Goal: Find specific page/section: Find specific page/section

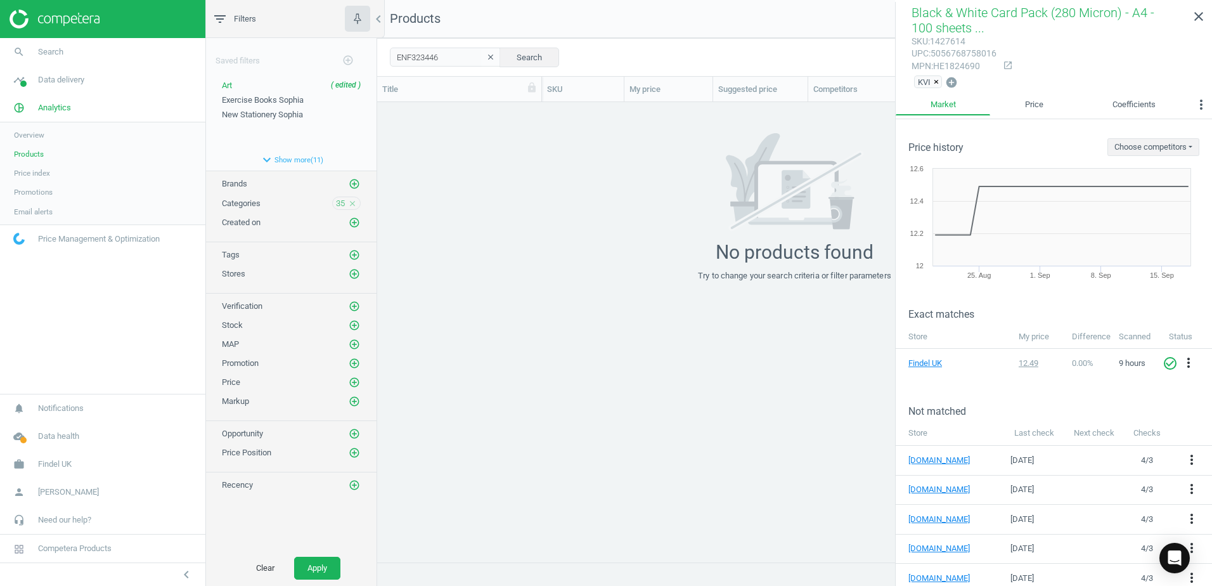
scroll to position [440, 825]
drag, startPoint x: 443, startPoint y: 56, endPoint x: 383, endPoint y: 61, distance: 60.4
click at [383, 61] on div "ENF323446 clear Search Select all on page (0) Save report horizontal_split Expa…" at bounding box center [794, 57] width 835 height 38
paste input "1426874"
click at [511, 52] on button "Search" at bounding box center [529, 57] width 60 height 19
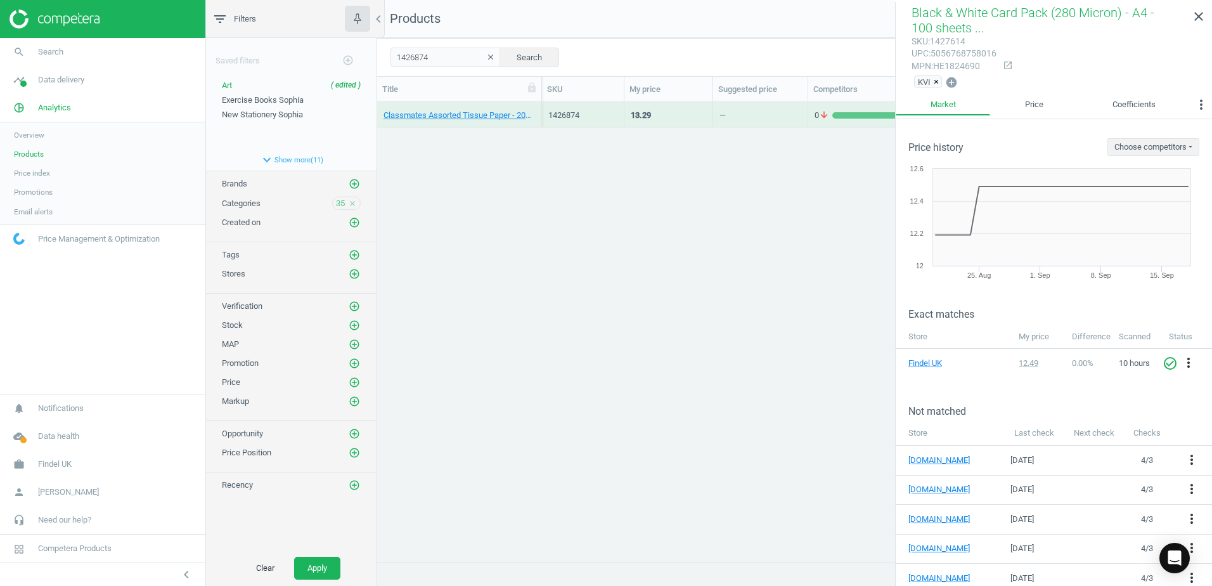
click at [534, 105] on div "Classmates Assorted Tissue Paper - 200 Sheets 200 Pack" at bounding box center [458, 114] width 151 height 22
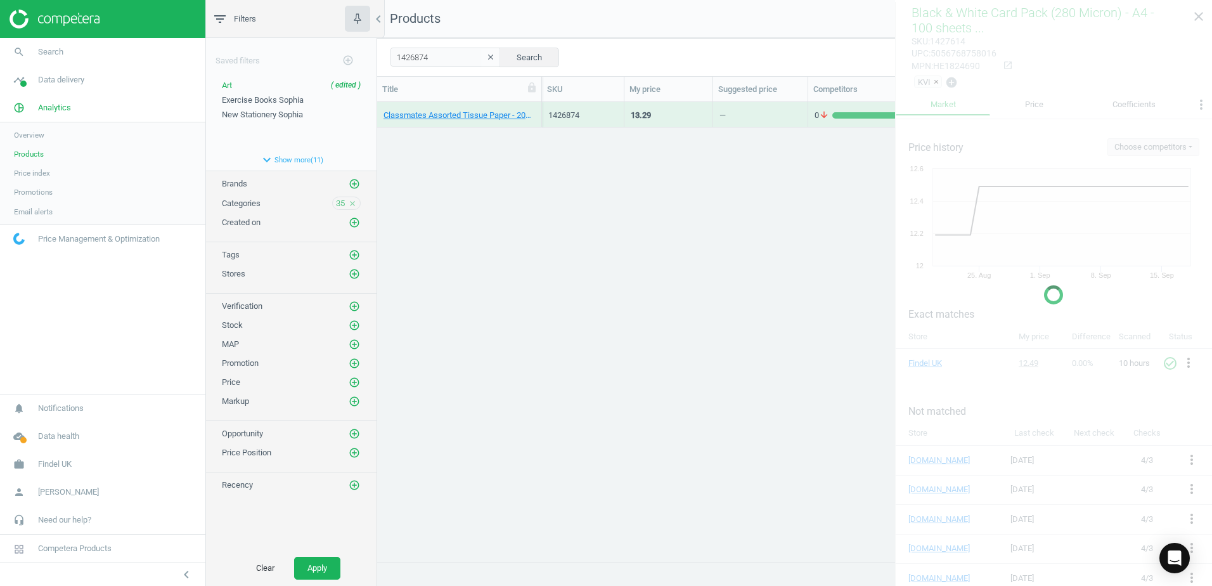
click at [534, 105] on div "Classmates Assorted Tissue Paper - 200 Sheets 200 Pack" at bounding box center [458, 114] width 151 height 22
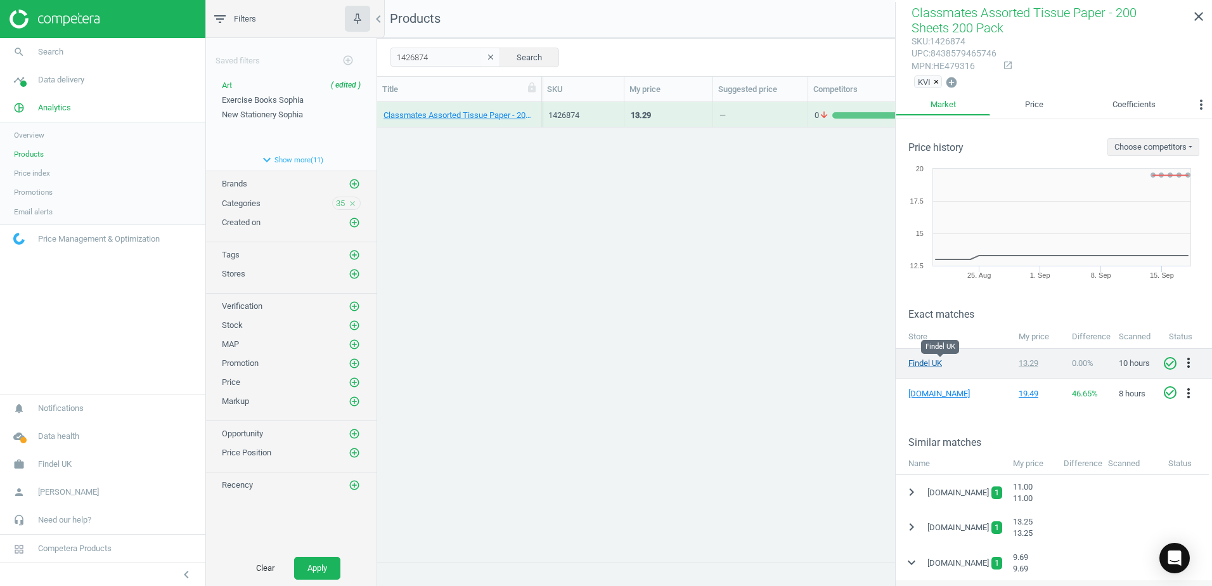
click at [916, 366] on link "Findel UK" at bounding box center [939, 362] width 63 height 11
click at [925, 362] on link "Findel UK" at bounding box center [939, 362] width 63 height 11
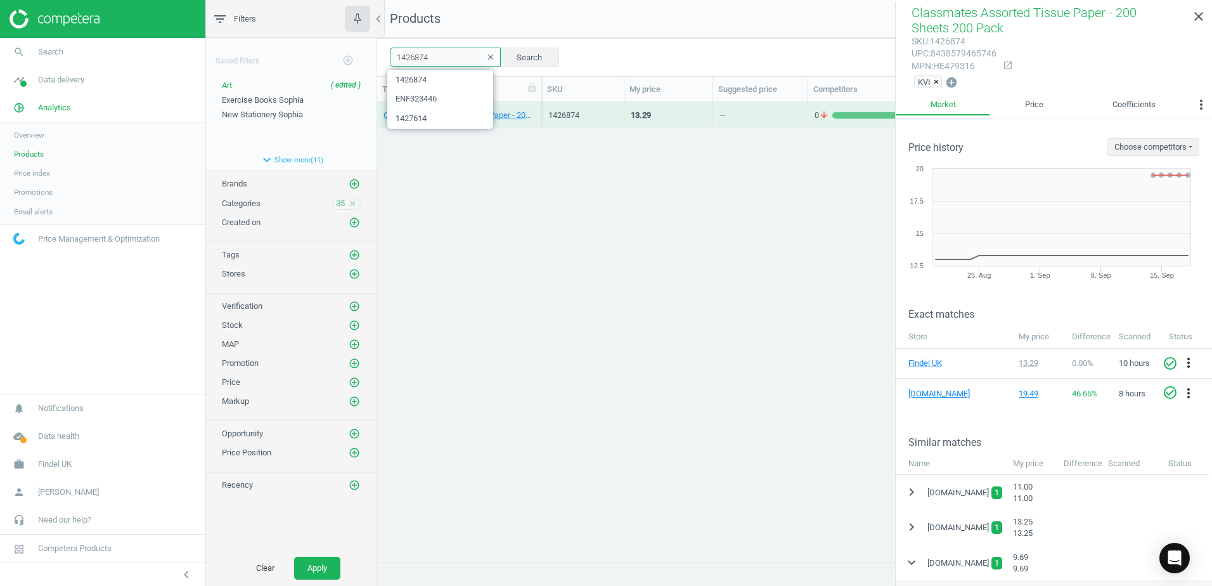
drag, startPoint x: 434, startPoint y: 56, endPoint x: 378, endPoint y: 63, distance: 56.8
click at [378, 63] on div "1426874 clear Search Select all on page (1) Save report horizontal_split Expand…" at bounding box center [794, 57] width 835 height 38
paste input "89"
click at [531, 54] on button "Search" at bounding box center [529, 57] width 60 height 19
click at [539, 106] on div "Classmates Remnant Tissue Paper - Assorted Sizes - Pack of 80 80 Pack" at bounding box center [459, 114] width 165 height 25
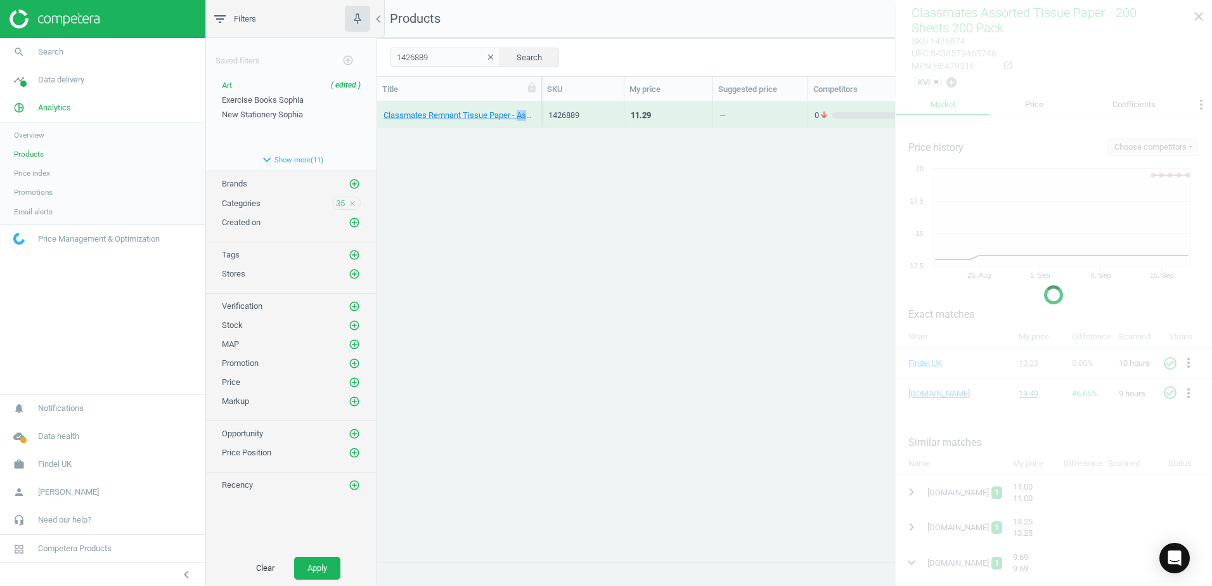
click at [539, 106] on div "Classmates Remnant Tissue Paper - Assorted Sizes - Pack of 80 80 Pack" at bounding box center [459, 114] width 165 height 25
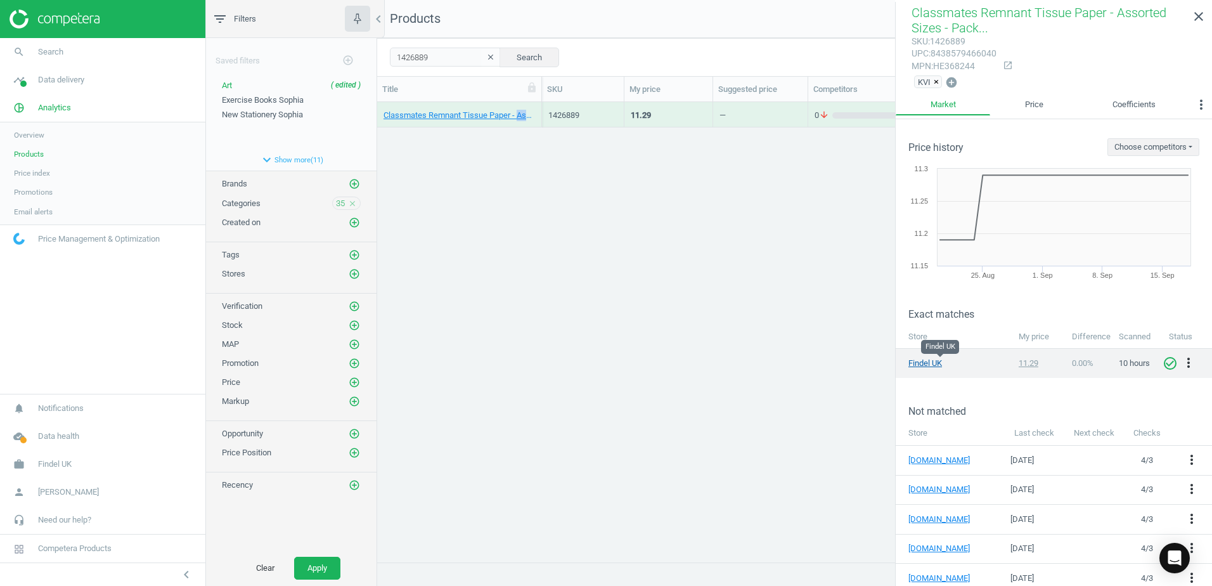
click at [930, 360] on link "Findel UK" at bounding box center [939, 362] width 63 height 11
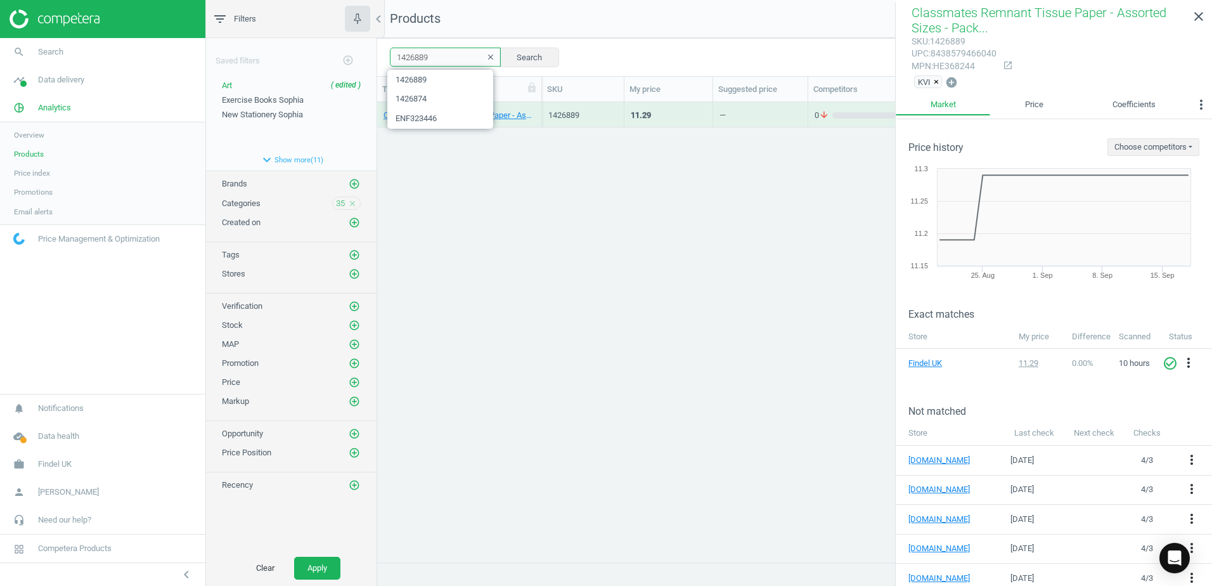
drag, startPoint x: 440, startPoint y: 63, endPoint x: 362, endPoint y: 59, distance: 77.4
click at [363, 59] on div "filter_list Filters chevron_left Saved filters add_circle_outline Art ( edited …" at bounding box center [709, 293] width 1006 height 586
paste input "47397"
type input "1447397"
click at [534, 60] on button "Search" at bounding box center [529, 57] width 60 height 19
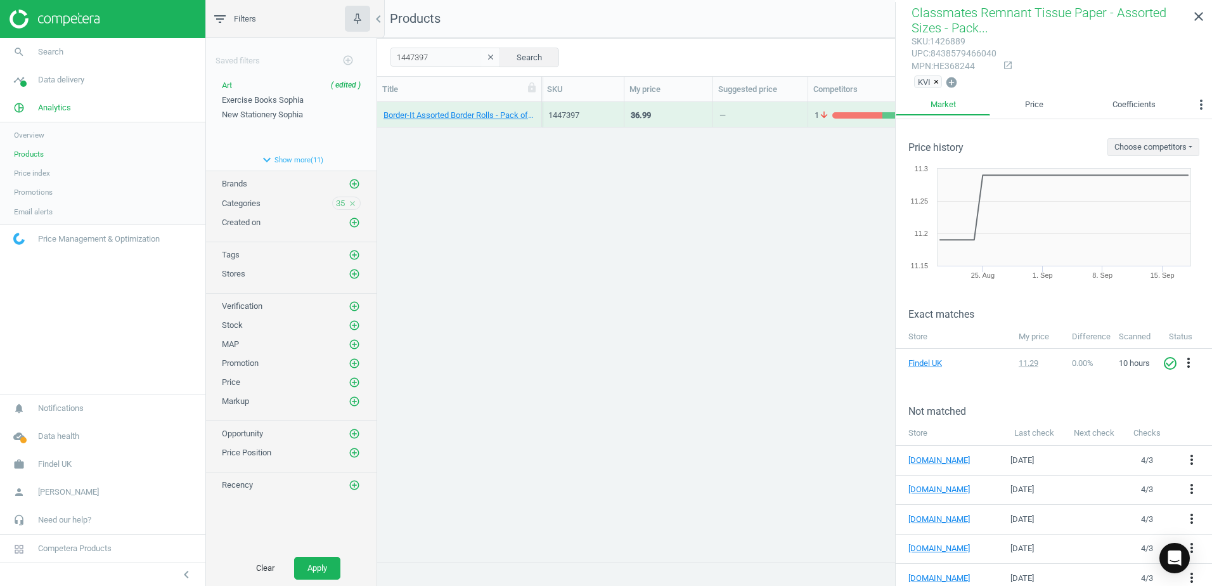
click at [537, 108] on div "Border-It Assorted Border Rolls - Pack of 12 12 Pack" at bounding box center [459, 114] width 165 height 25
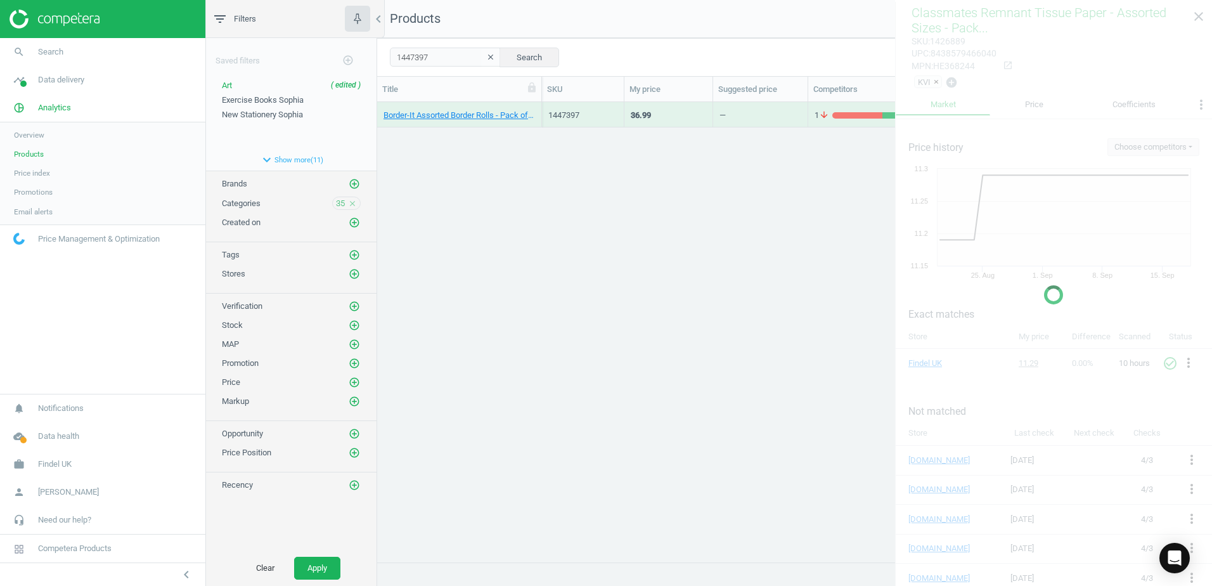
click at [537, 108] on div "Border-It Assorted Border Rolls - Pack of 12 12 Pack" at bounding box center [459, 114] width 165 height 25
